Goal: Complete application form

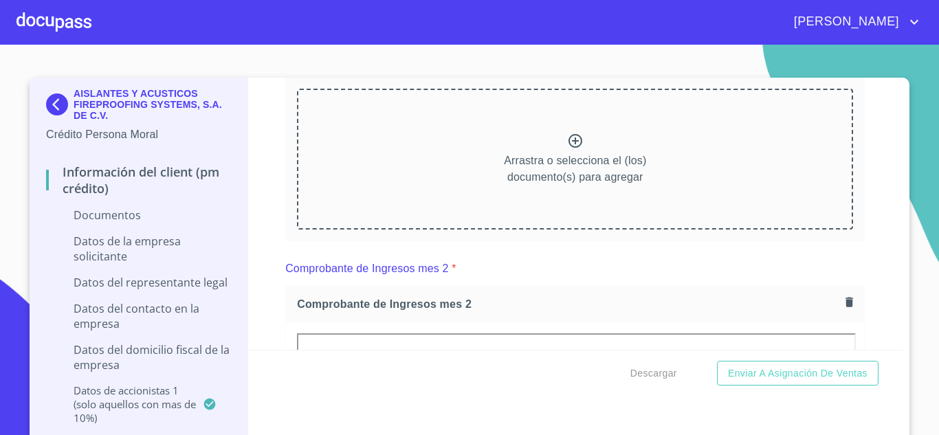
scroll to position [1384, 0]
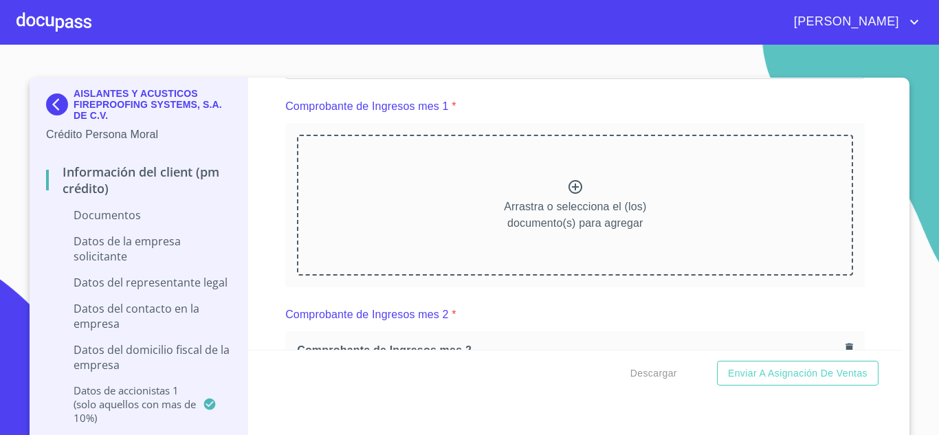
click at [567, 188] on icon at bounding box center [575, 187] width 17 height 17
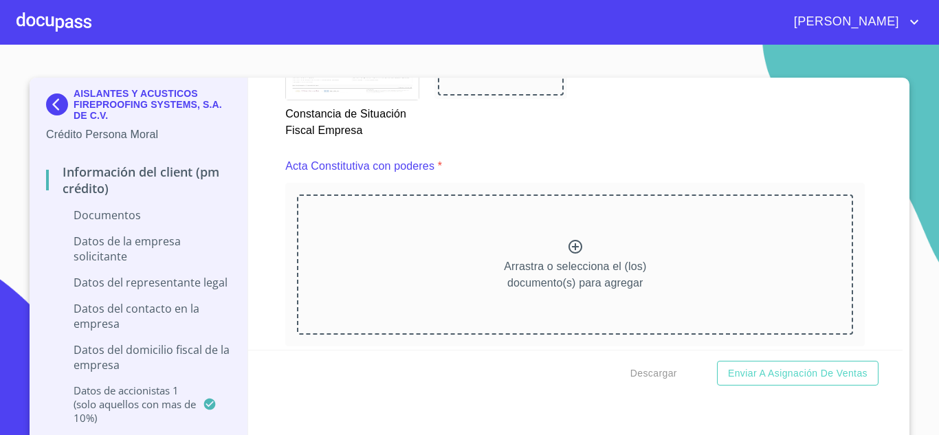
scroll to position [3722, 0]
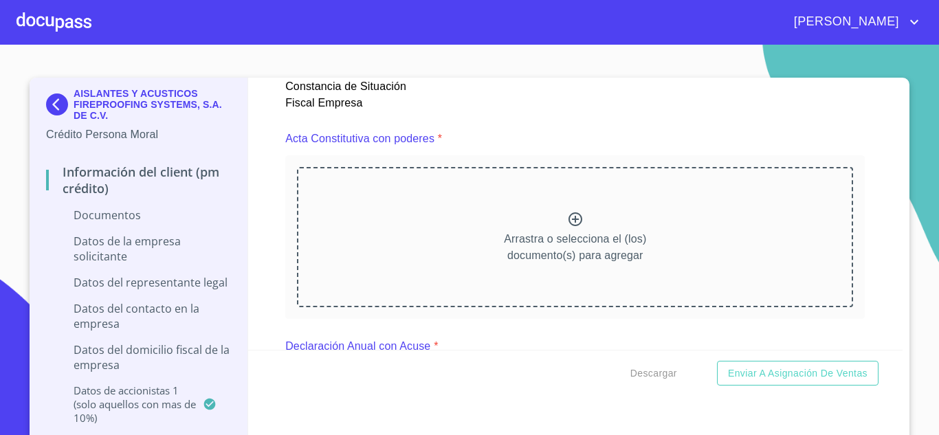
click at [569, 222] on icon at bounding box center [576, 219] width 14 height 14
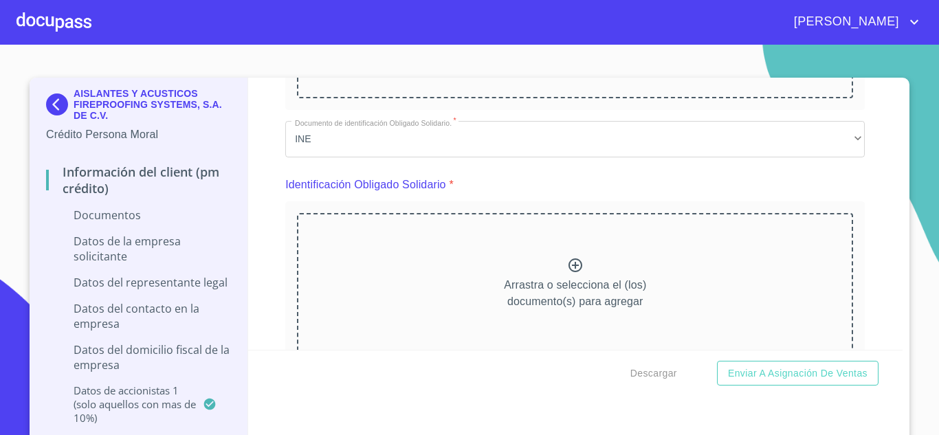
scroll to position [4529, 0]
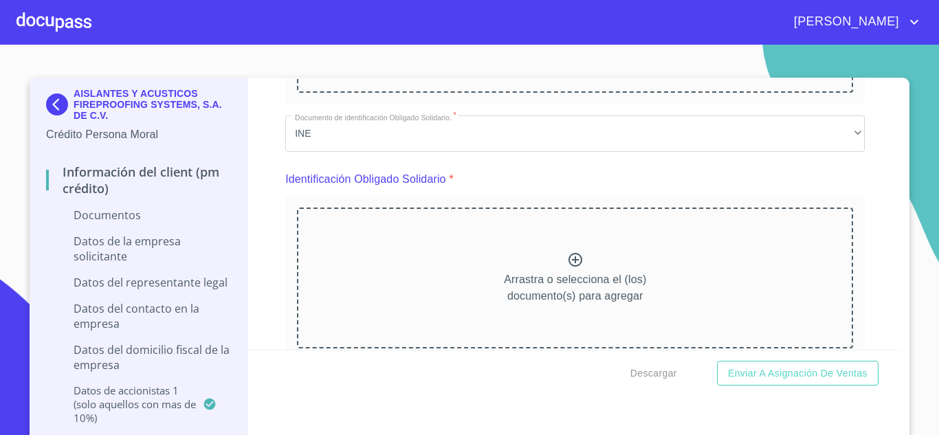
click at [567, 257] on icon at bounding box center [575, 260] width 17 height 17
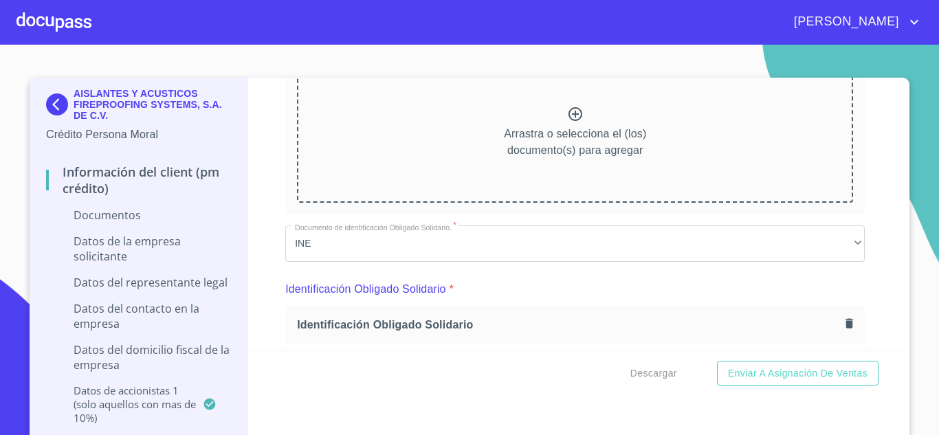
scroll to position [4400, 0]
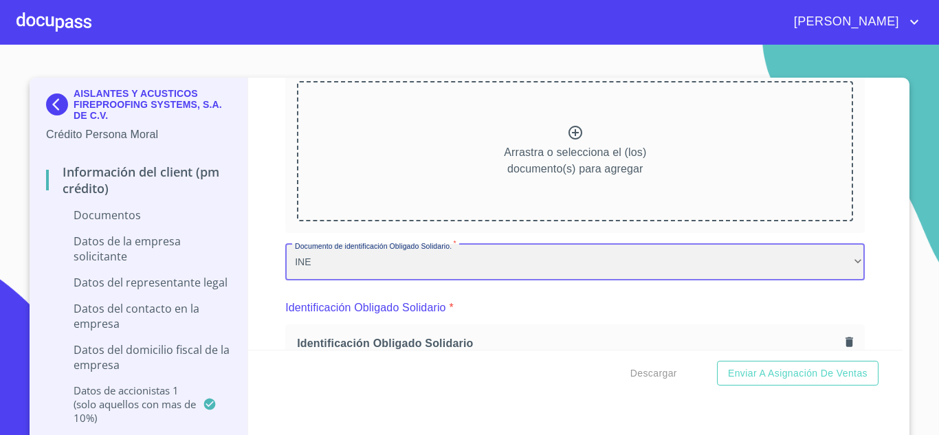
click at [456, 260] on div "INE" at bounding box center [575, 262] width 580 height 37
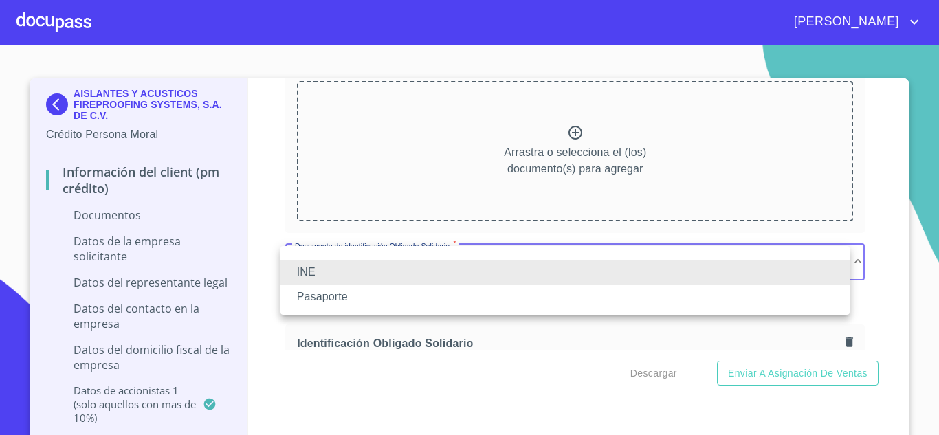
click at [421, 292] on li "Pasaporte" at bounding box center [565, 297] width 569 height 25
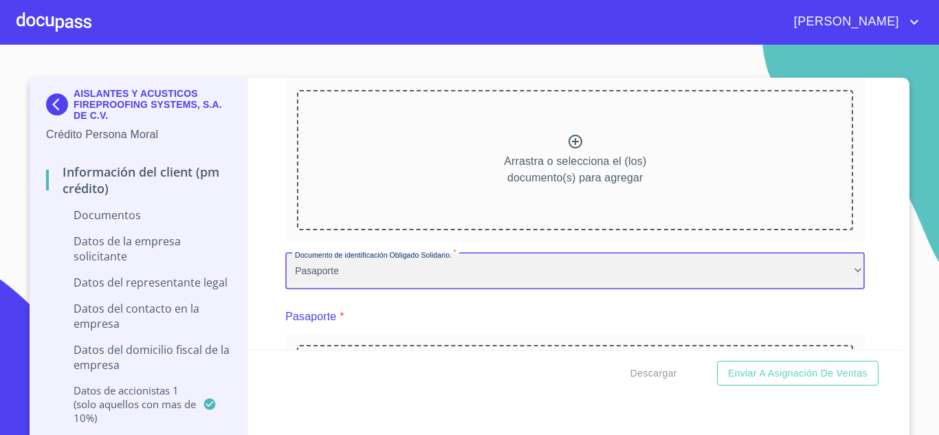
scroll to position [4519, 0]
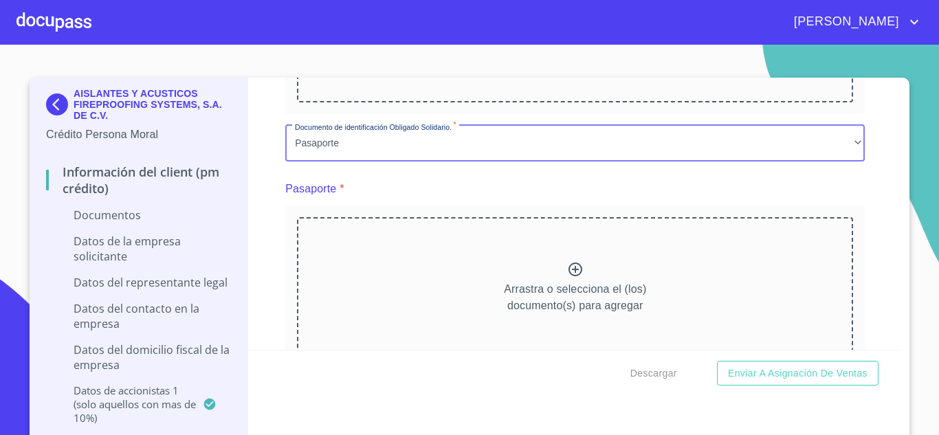
click at [569, 270] on icon at bounding box center [576, 270] width 14 height 14
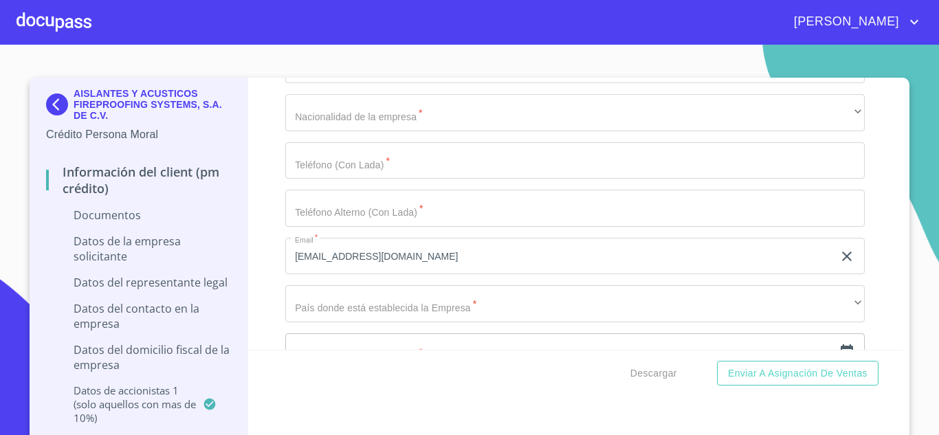
scroll to position [6940, 0]
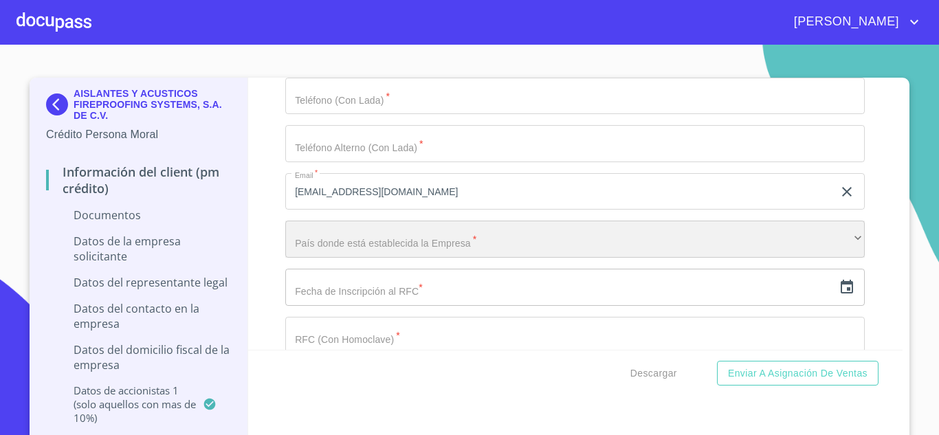
click at [840, 240] on div "​" at bounding box center [575, 239] width 580 height 37
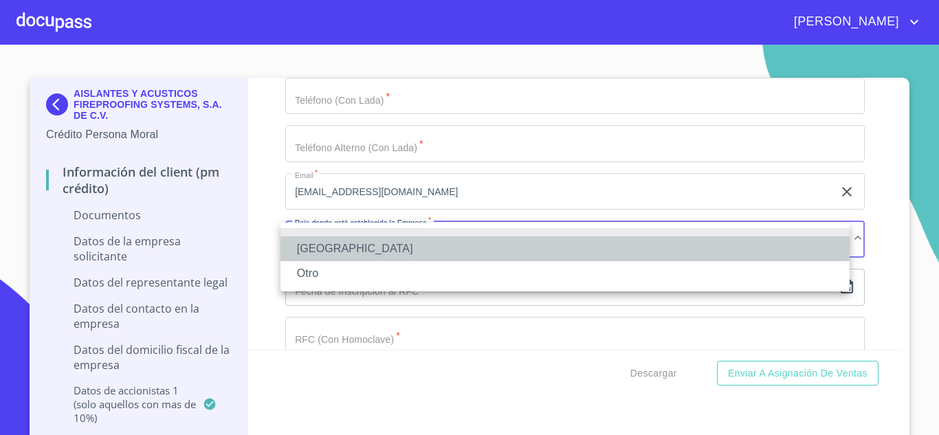
click at [340, 248] on li "[GEOGRAPHIC_DATA]" at bounding box center [565, 249] width 569 height 25
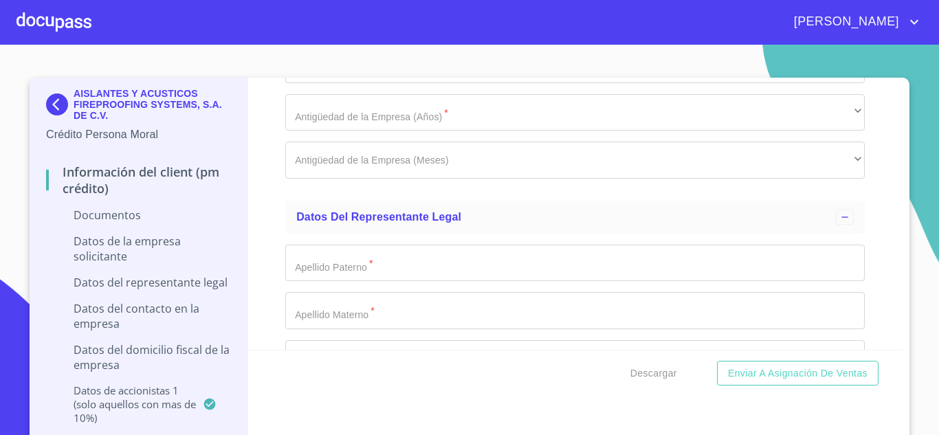
scroll to position [7380, 0]
